Goal: Task Accomplishment & Management: Use online tool/utility

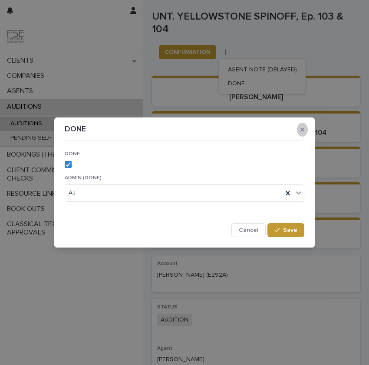
click at [305, 123] on button "button" at bounding box center [302, 130] width 11 height 14
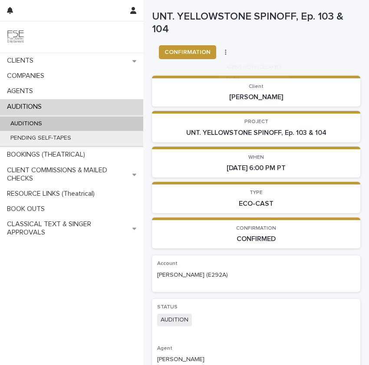
click at [305, 136] on p "UNT. YELLOWSTONE SPINOFF, Ep. 103 & 104" at bounding box center [256, 133] width 198 height 8
click at [86, 125] on div "AUDITIONS" at bounding box center [71, 123] width 143 height 14
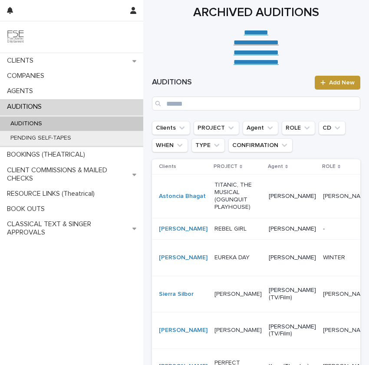
click at [215, 203] on p "TITANIC, THE MUSICAL (OGUNQUIT PLAYHOUSE)" at bounding box center [238, 195] width 47 height 29
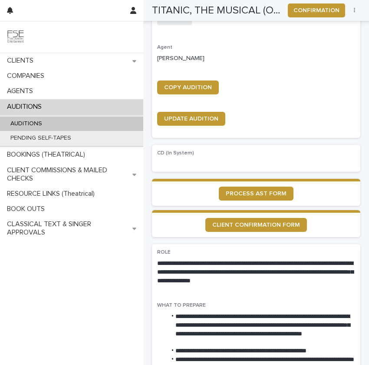
scroll to position [312, 0]
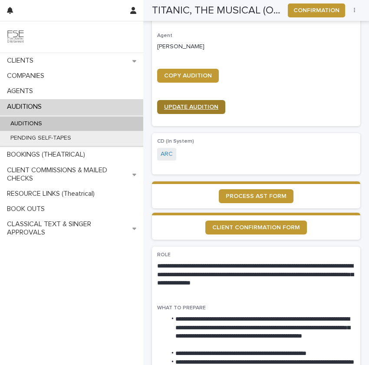
click at [197, 109] on span "UPDATE AUDITION" at bounding box center [191, 107] width 54 height 6
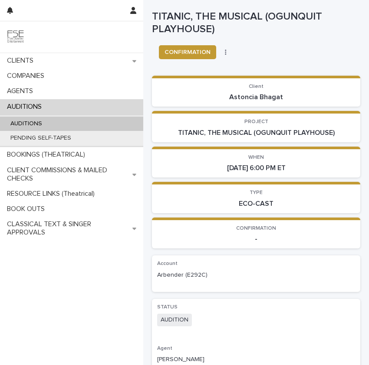
click at [50, 119] on div "AUDITIONS" at bounding box center [71, 123] width 143 height 14
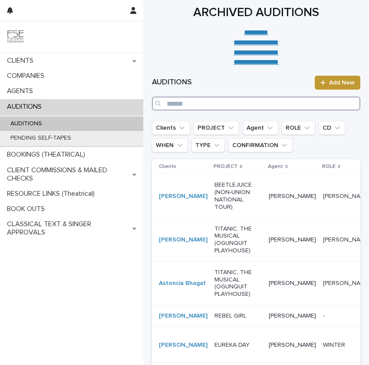
click at [191, 110] on input "Search" at bounding box center [256, 103] width 209 height 14
paste input "**********"
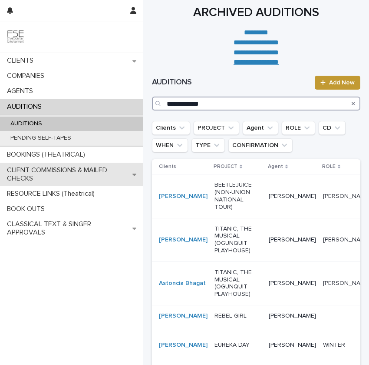
type input "**********"
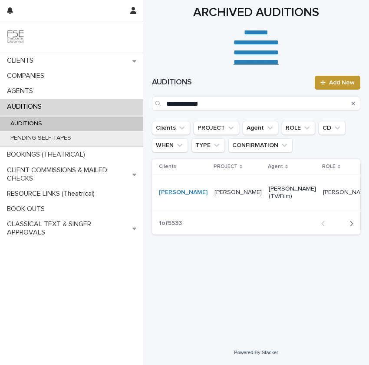
click at [266, 210] on td "[PERSON_NAME] (TV/Film)" at bounding box center [293, 192] width 54 height 36
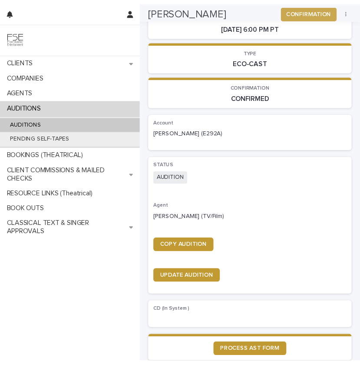
scroll to position [123, 0]
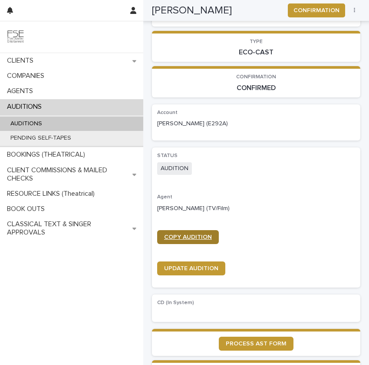
click at [183, 236] on span "COPY AUDITION" at bounding box center [188, 237] width 48 height 6
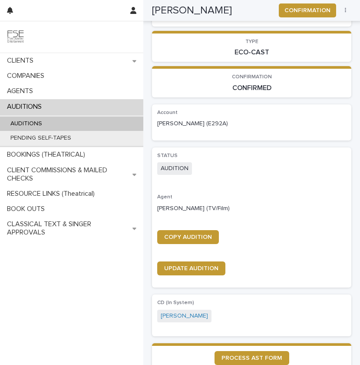
click at [98, 126] on div "AUDITIONS" at bounding box center [71, 123] width 143 height 14
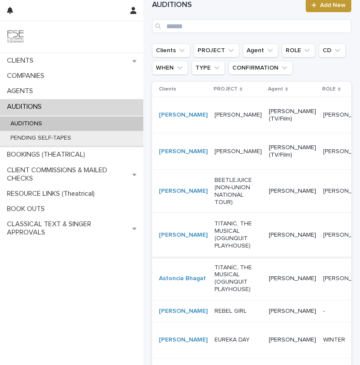
scroll to position [82, 0]
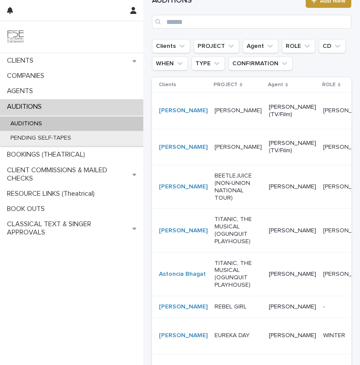
click at [217, 239] on p "TITANIC, THE MUSICAL (OGUNQUIT PLAYHOUSE)" at bounding box center [238, 230] width 47 height 29
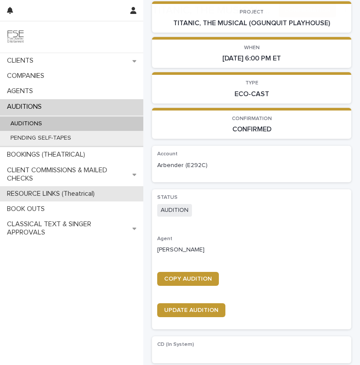
scroll to position [128, 0]
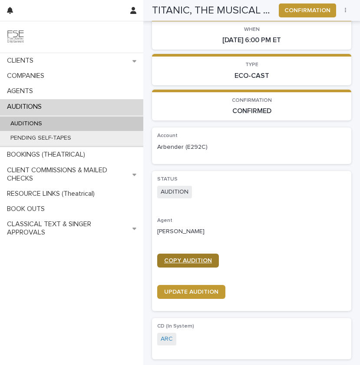
click at [187, 261] on span "COPY AUDITION" at bounding box center [188, 260] width 48 height 6
